Goal: Transaction & Acquisition: Obtain resource

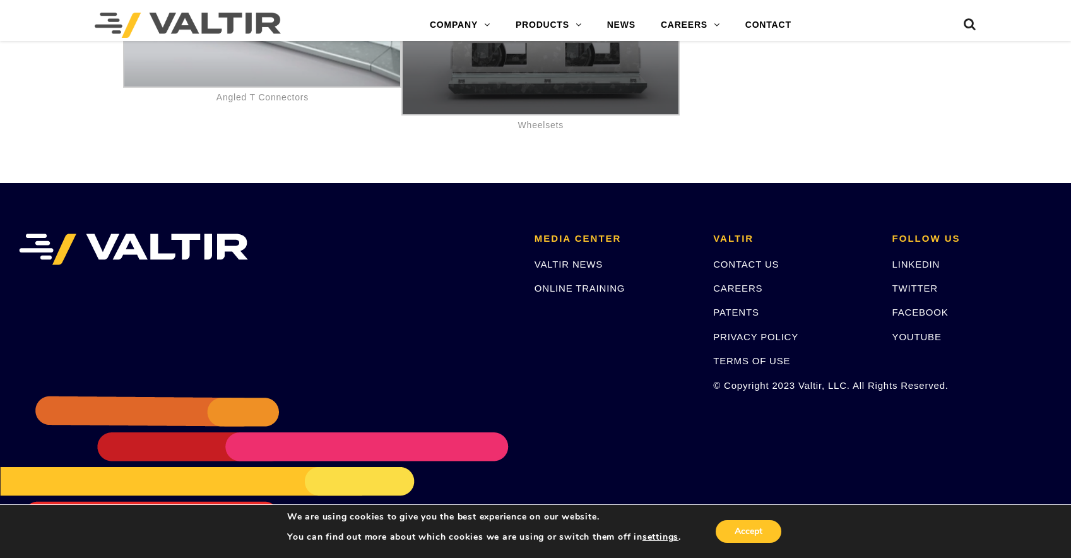
scroll to position [7154, 0]
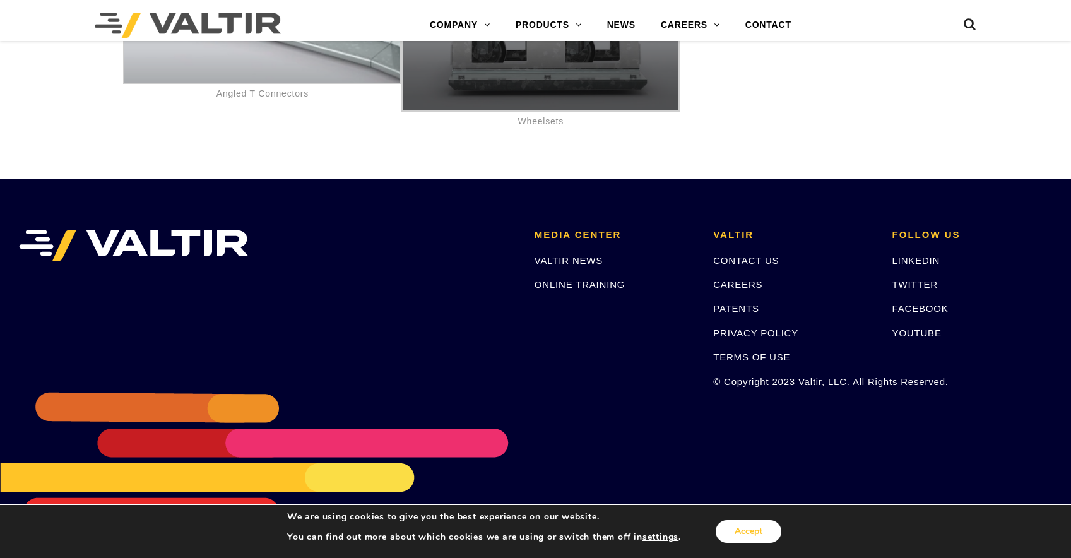
click at [755, 528] on button "Accept" at bounding box center [749, 531] width 66 height 23
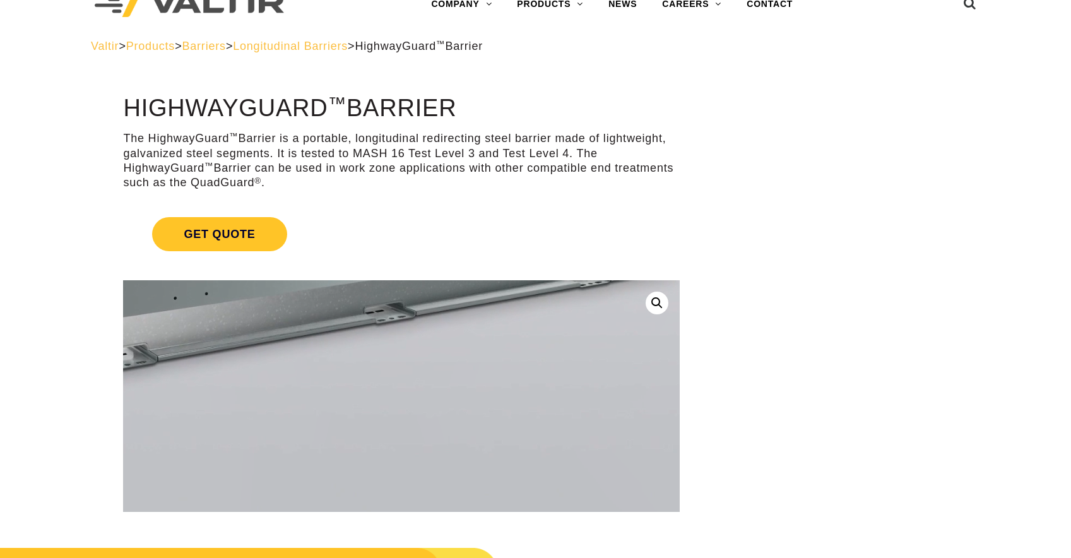
scroll to position [0, 0]
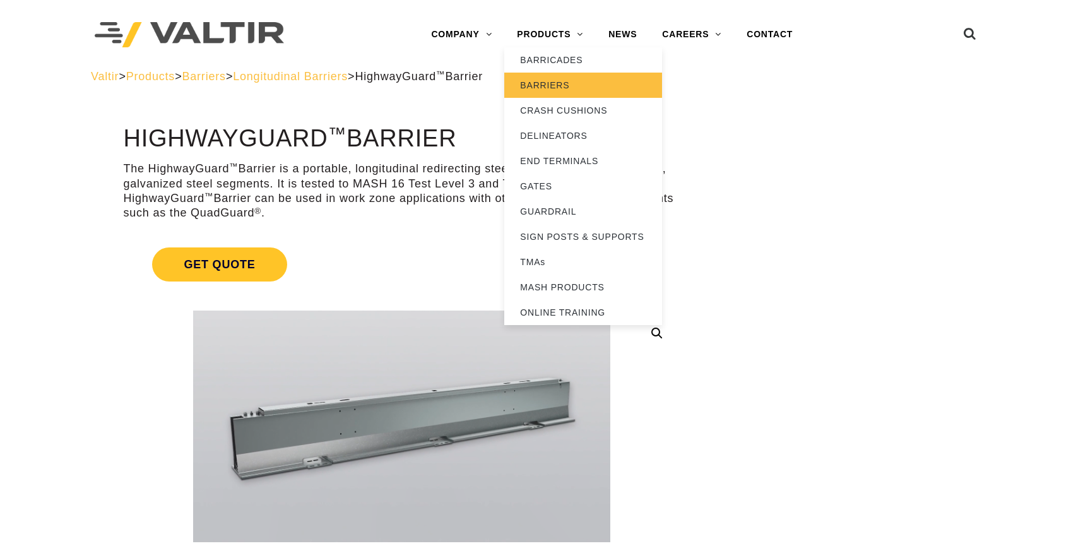
click at [543, 86] on link "BARRIERS" at bounding box center [583, 85] width 158 height 25
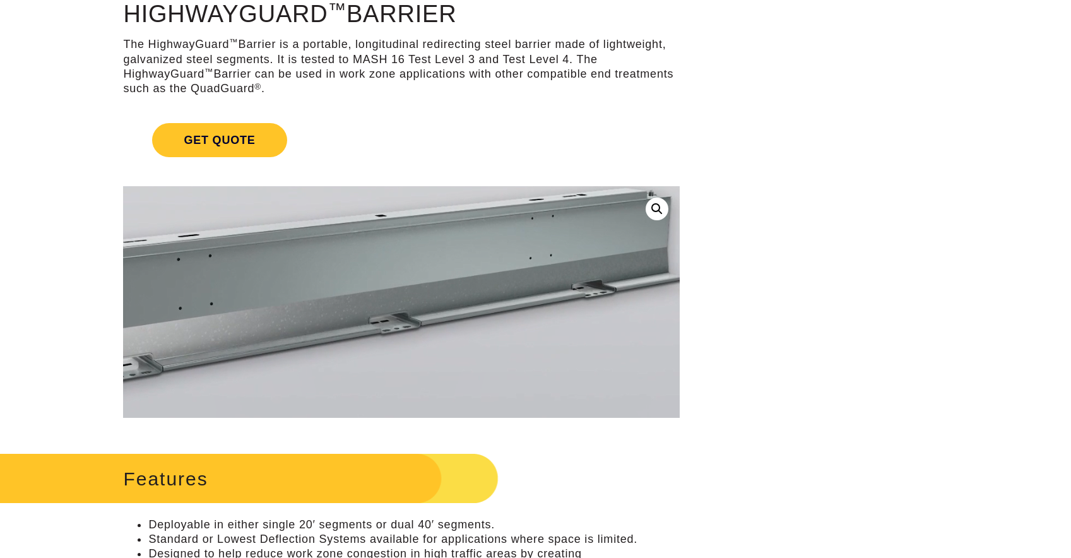
scroll to position [127, 0]
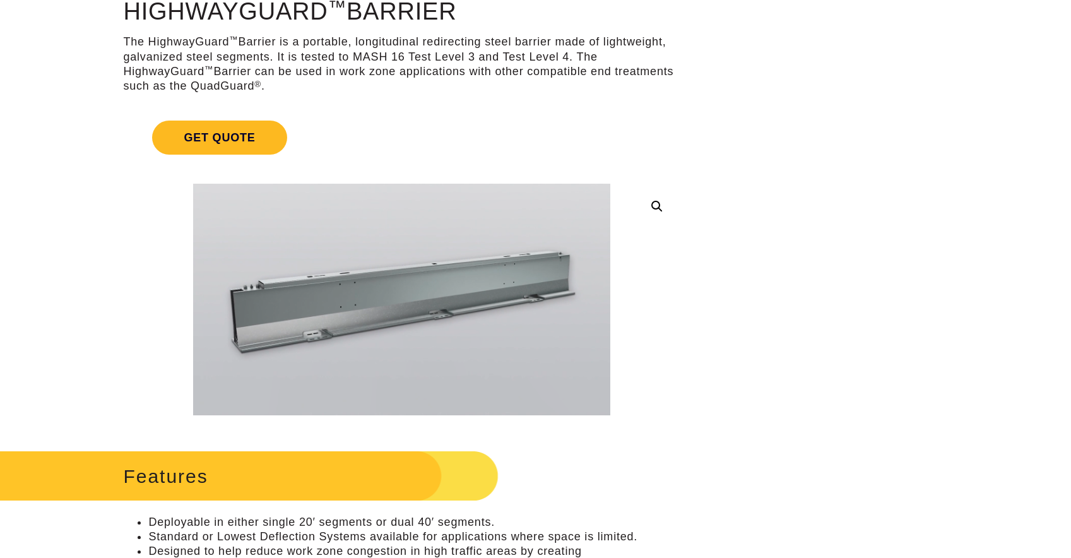
click at [195, 146] on span "Get Quote" at bounding box center [219, 138] width 134 height 34
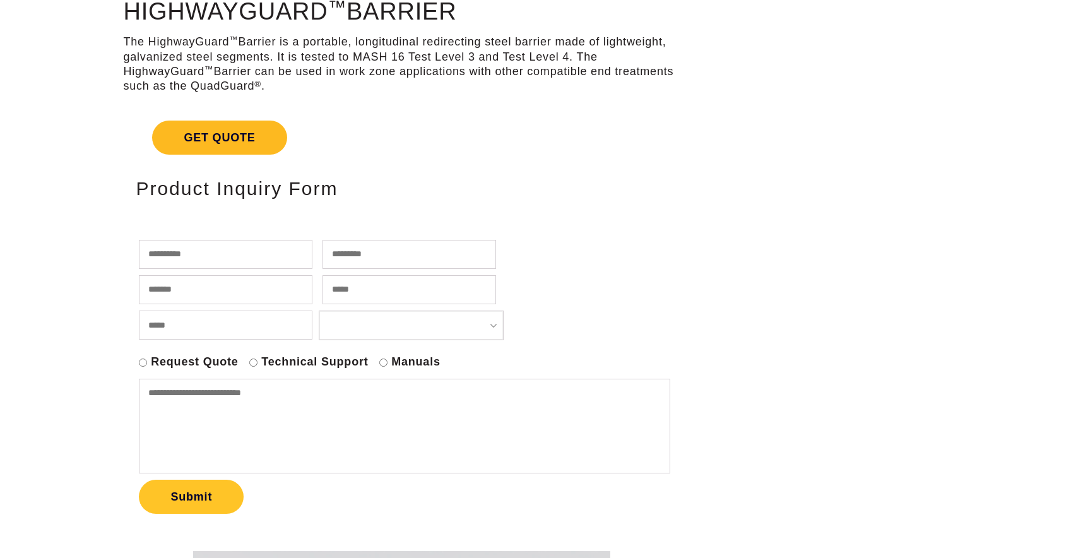
click at [194, 143] on span "Get Quote" at bounding box center [219, 138] width 134 height 34
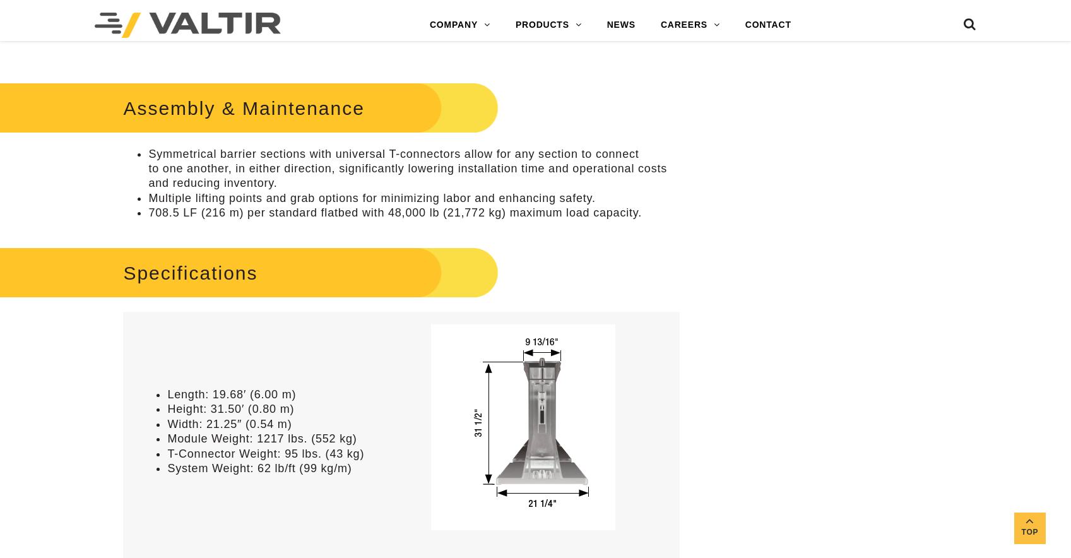
scroll to position [681, 0]
